Goal: Task Accomplishment & Management: Manage account settings

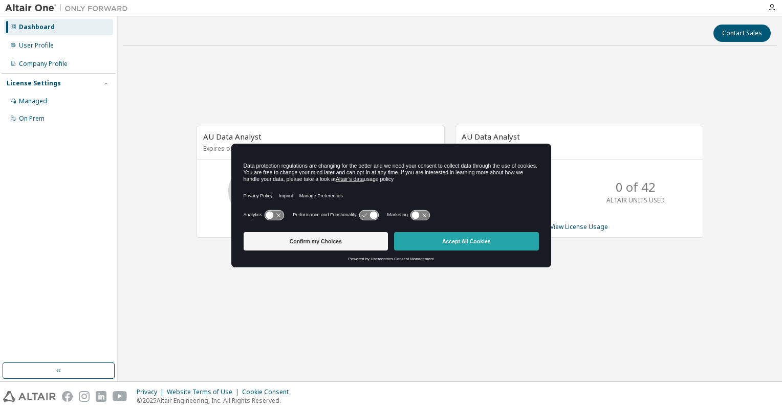
click at [476, 247] on button "Accept All Cookies" at bounding box center [466, 241] width 145 height 18
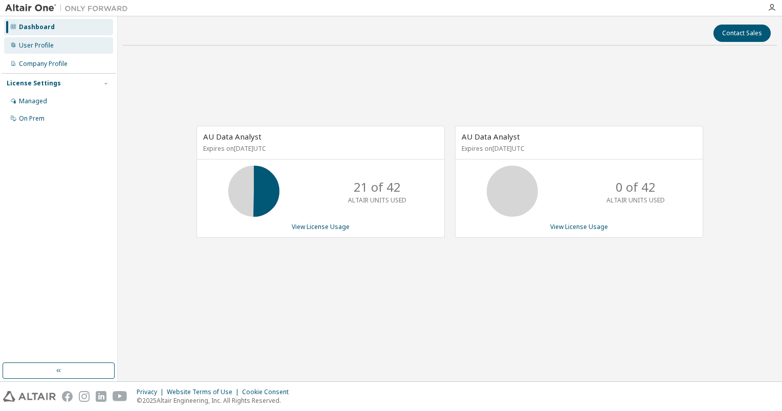
click at [38, 47] on div "User Profile" at bounding box center [36, 45] width 35 height 8
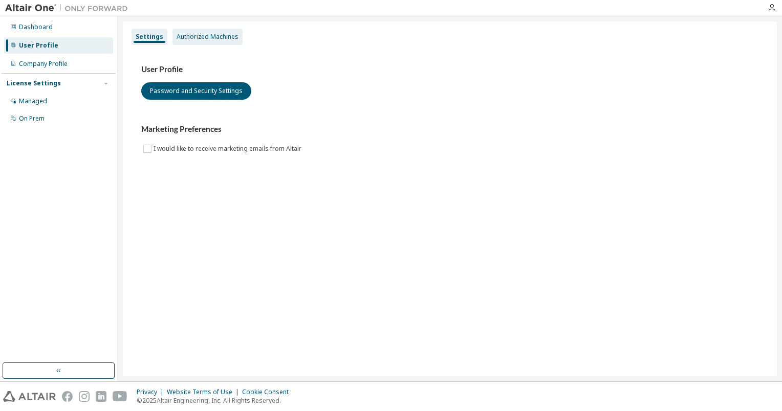
click at [214, 30] on div "Authorized Machines" at bounding box center [207, 37] width 70 height 16
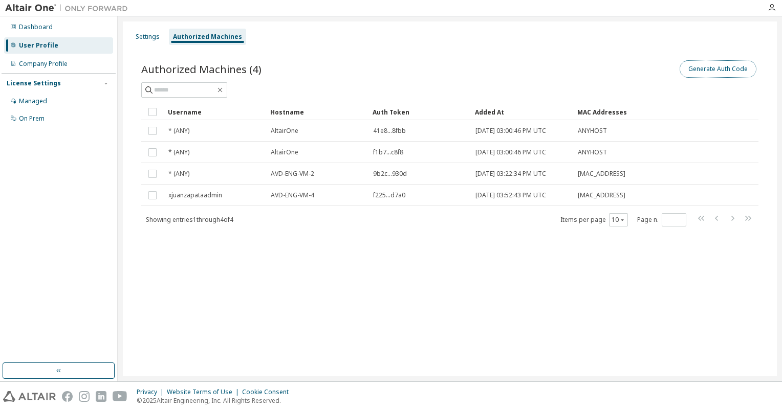
click at [712, 68] on button "Generate Auth Code" at bounding box center [717, 68] width 77 height 17
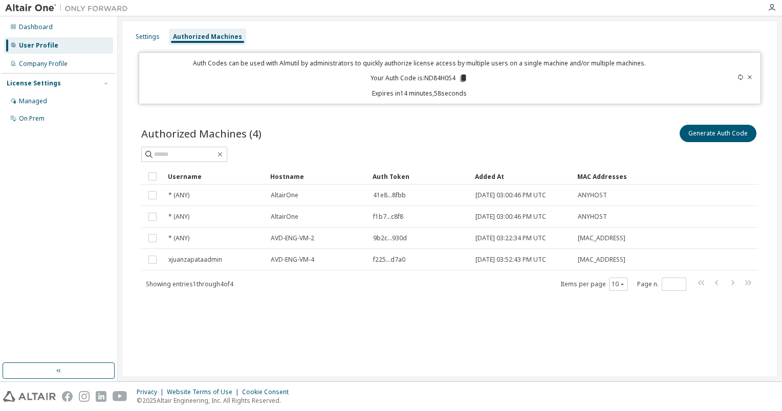
click at [458, 80] on p "Your Auth Code is: ND84H0S4" at bounding box center [418, 78] width 97 height 9
click at [460, 80] on icon at bounding box center [462, 78] width 9 height 9
click at [742, 76] on icon at bounding box center [740, 77] width 6 height 6
click at [741, 77] on icon at bounding box center [740, 77] width 6 height 6
click at [461, 79] on icon at bounding box center [462, 78] width 9 height 9
